Goal: Find specific page/section: Find specific page/section

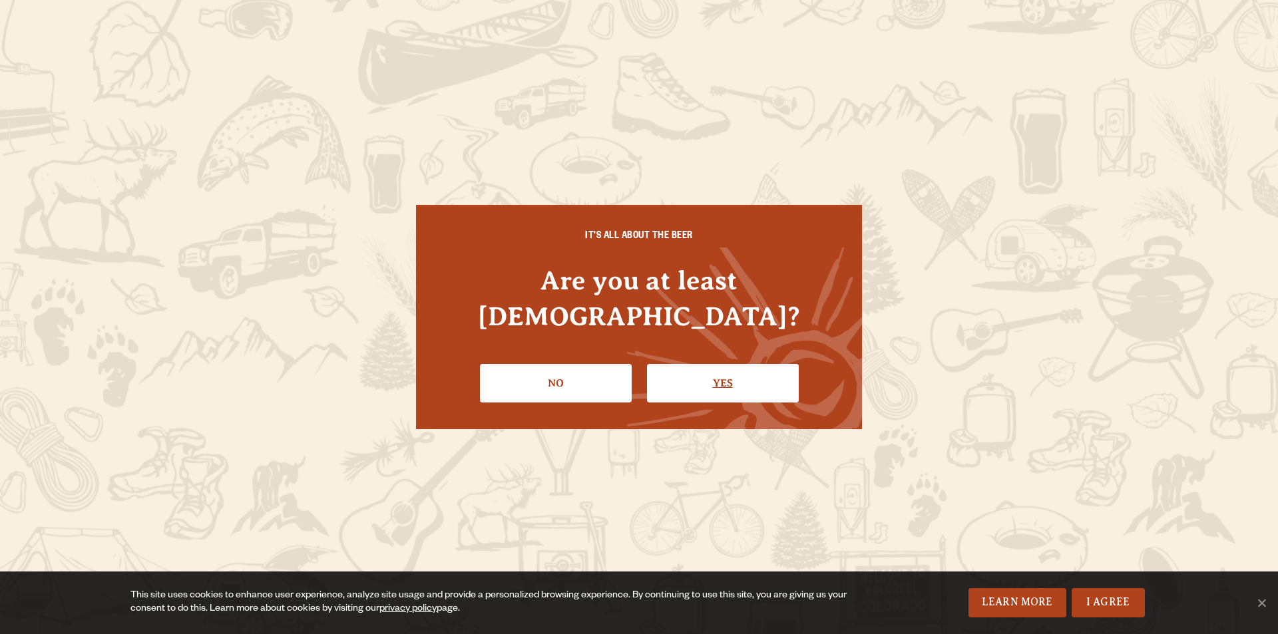
click at [699, 375] on link "Yes" at bounding box center [723, 383] width 152 height 39
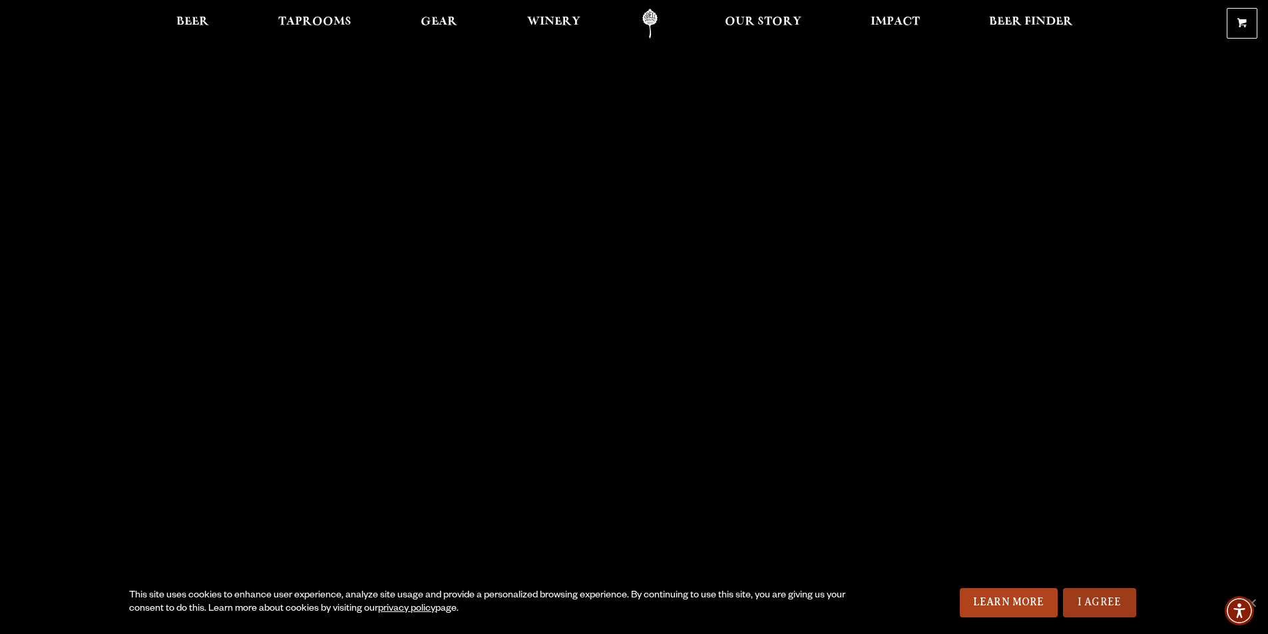
click at [1115, 602] on link "I Agree" at bounding box center [1099, 602] width 73 height 29
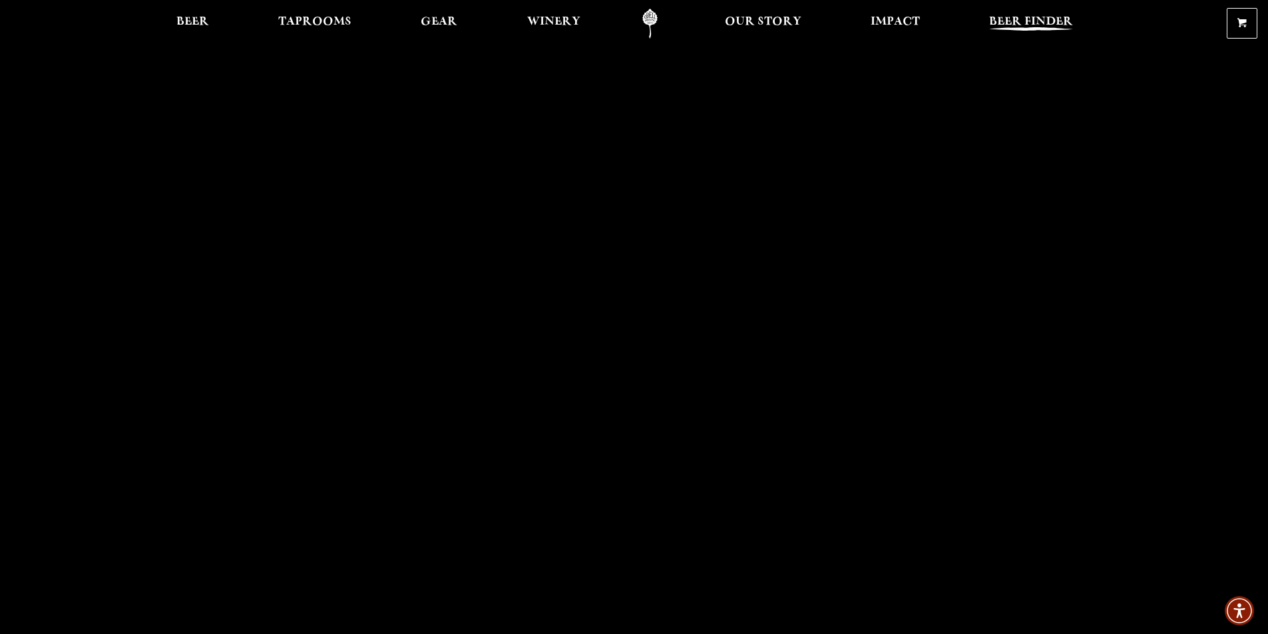
click at [1006, 24] on span "Beer Finder" at bounding box center [1031, 22] width 84 height 11
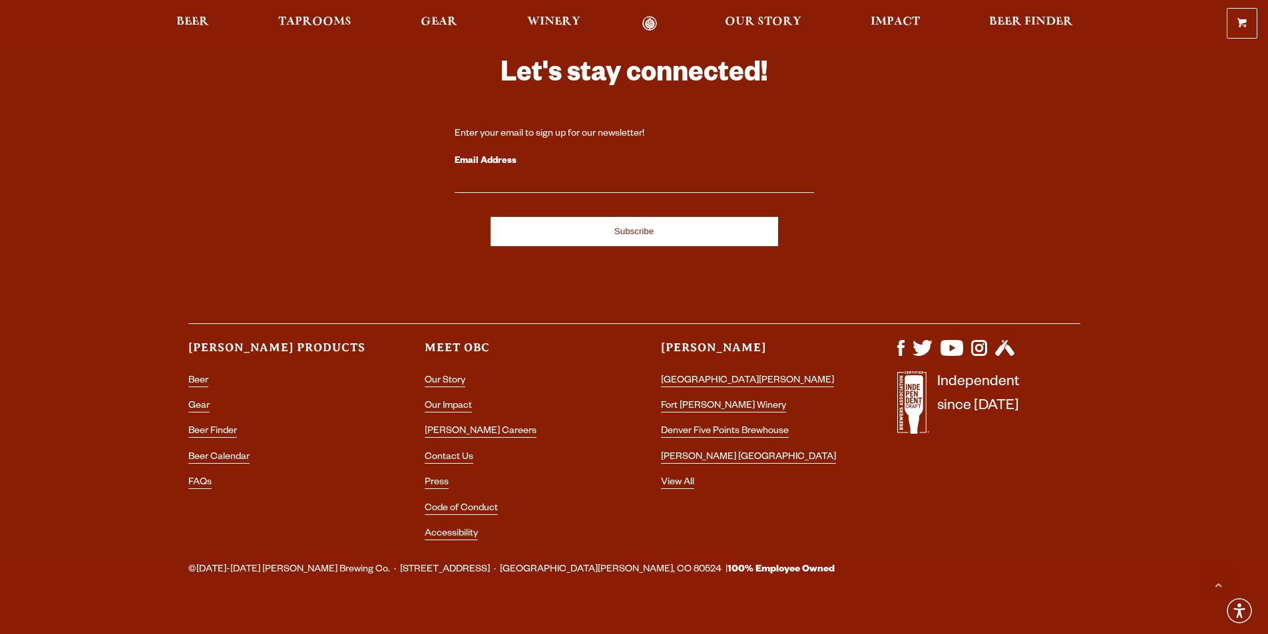
scroll to position [2040, 0]
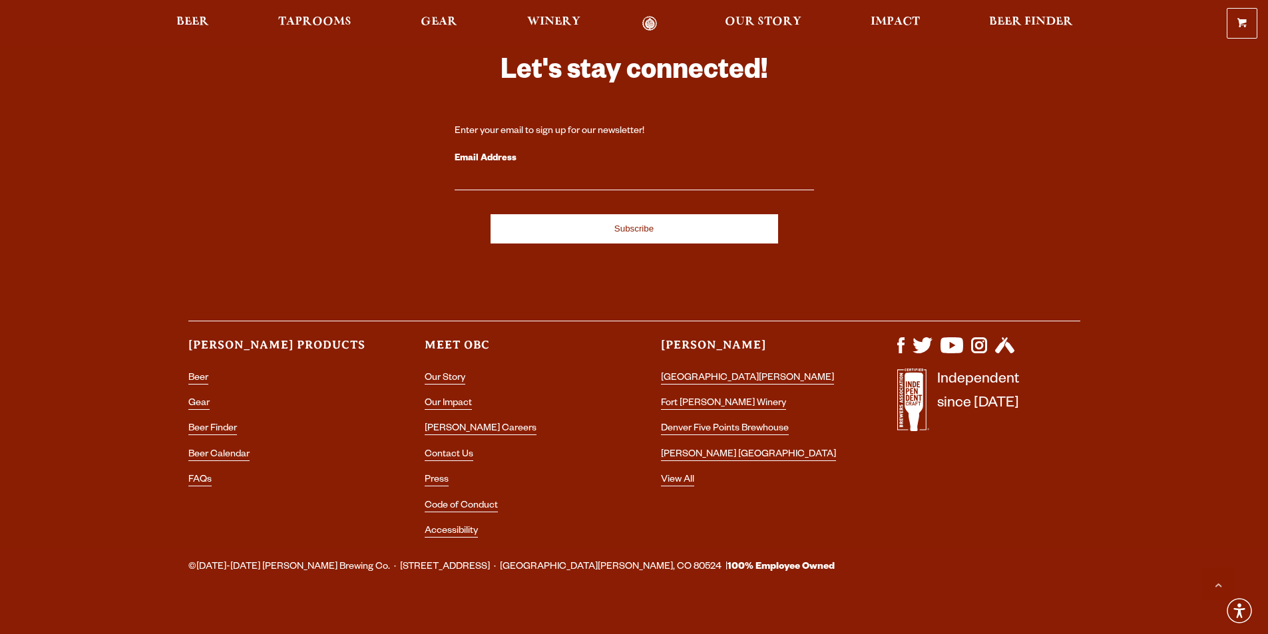
click at [253, 244] on div "Let's stay connected! Enter your email to sign up for our newsletter! Email Add…" at bounding box center [634, 285] width 958 height 527
